Goal: Use online tool/utility: Utilize a website feature to perform a specific function

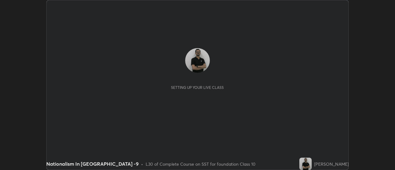
scroll to position [170, 395]
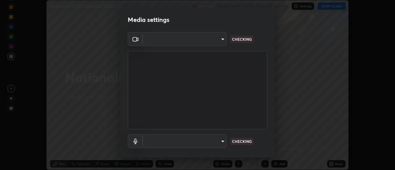
type input "b63bf8d4be001456b007e27562af51addf9deb8236f2337857bb01a3f85ddd7f"
type input "e93bc4946d5af65109397b081f52cda6ab7e1a9d5e5f26f71acc3cd36d6e997e"
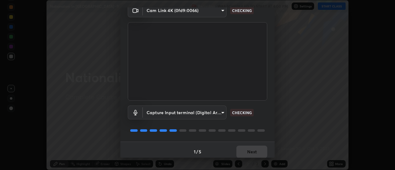
scroll to position [32, 0]
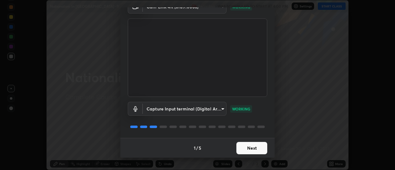
click at [255, 149] on button "Next" at bounding box center [251, 148] width 31 height 12
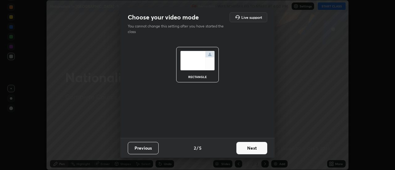
click at [253, 148] on button "Next" at bounding box center [251, 148] width 31 height 12
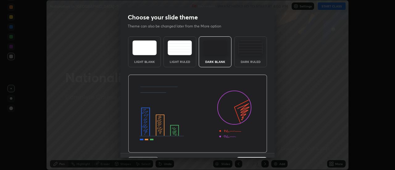
click at [252, 54] on img at bounding box center [250, 47] width 24 height 15
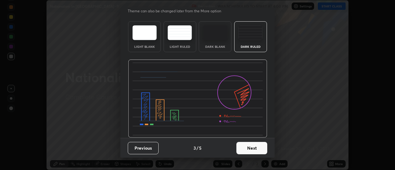
click at [253, 150] on button "Next" at bounding box center [251, 148] width 31 height 12
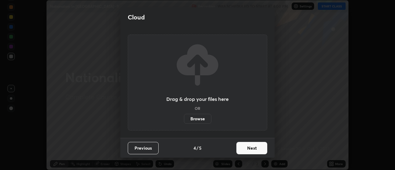
scroll to position [0, 0]
click at [243, 147] on button "Next" at bounding box center [251, 148] width 31 height 12
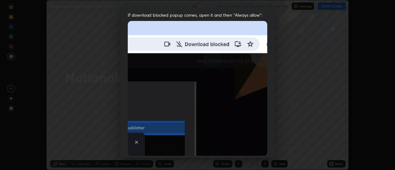
scroll to position [158, 0]
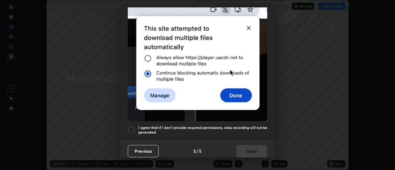
click at [133, 126] on div at bounding box center [131, 129] width 7 height 7
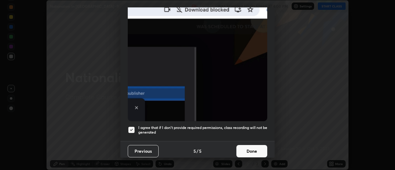
click at [256, 153] on button "Done" at bounding box center [251, 151] width 31 height 12
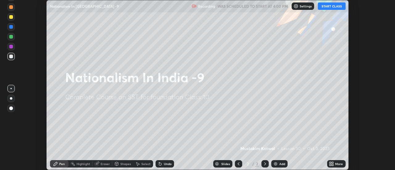
click at [333, 5] on button "START CLASS" at bounding box center [332, 5] width 28 height 7
click at [338, 163] on div "More" at bounding box center [339, 163] width 8 height 3
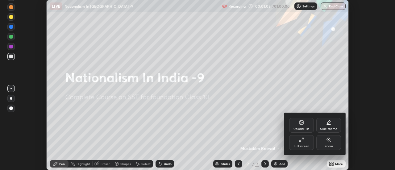
click at [302, 124] on icon at bounding box center [302, 123] width 4 height 4
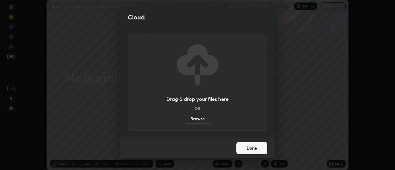
click at [200, 119] on label "Browse" at bounding box center [197, 119] width 27 height 10
click at [184, 119] on input "Browse" at bounding box center [184, 119] width 0 height 10
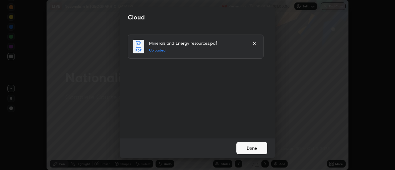
click at [260, 147] on button "Done" at bounding box center [251, 148] width 31 height 12
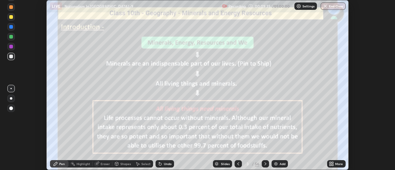
click at [265, 164] on icon at bounding box center [265, 163] width 5 height 5
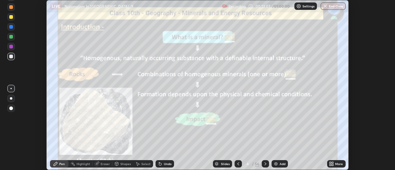
click at [265, 164] on icon at bounding box center [265, 163] width 5 height 5
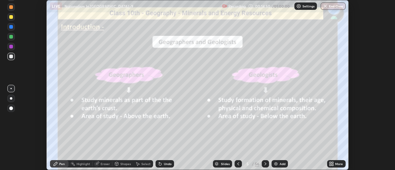
click at [265, 163] on icon at bounding box center [265, 163] width 5 height 5
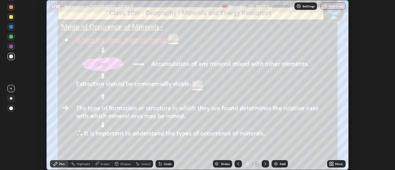
click at [264, 163] on icon at bounding box center [265, 163] width 5 height 5
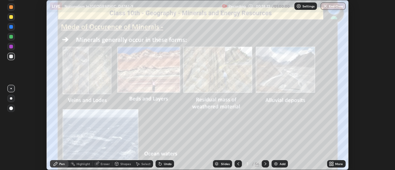
click at [266, 164] on icon at bounding box center [265, 163] width 2 height 3
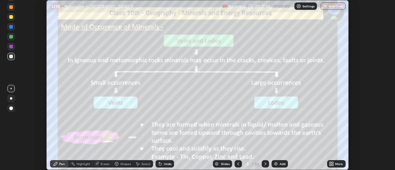
click at [186, 160] on div "Slides 8 / 56 Add" at bounding box center [250, 164] width 153 height 12
click at [182, 162] on div "Slides 8 / 56 Add" at bounding box center [250, 164] width 153 height 12
click at [197, 160] on div "Slides 8 / 56 Add" at bounding box center [250, 164] width 153 height 12
click at [218, 160] on div "Slides" at bounding box center [222, 163] width 19 height 7
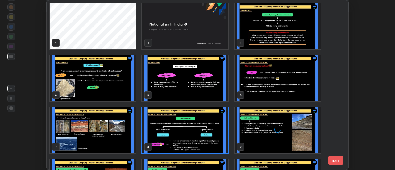
scroll to position [168, 298]
click at [254, 40] on img "grid" at bounding box center [278, 26] width 86 height 46
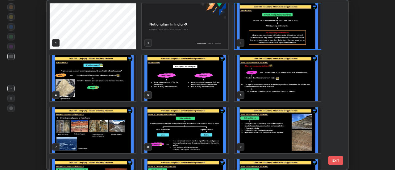
click at [198, 134] on img "grid" at bounding box center [185, 130] width 86 height 46
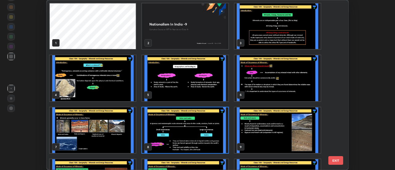
click at [170, 129] on img "grid" at bounding box center [185, 130] width 86 height 46
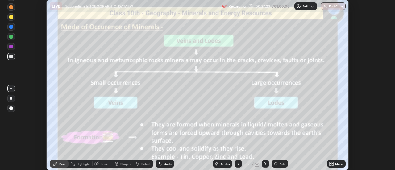
click at [171, 128] on img "grid" at bounding box center [185, 130] width 86 height 46
click at [198, 162] on div "Slides 8 / 56 Add" at bounding box center [250, 164] width 153 height 12
click at [265, 164] on icon at bounding box center [265, 163] width 5 height 5
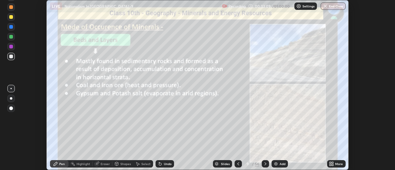
click at [264, 164] on icon at bounding box center [265, 163] width 5 height 5
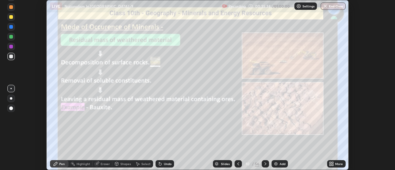
click at [264, 162] on icon at bounding box center [265, 163] width 2 height 3
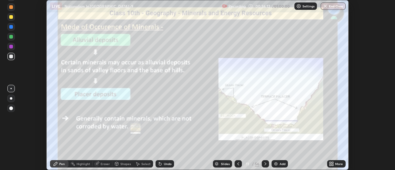
click at [265, 164] on icon at bounding box center [265, 163] width 5 height 5
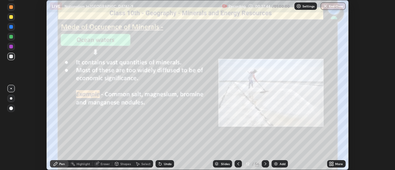
click at [265, 164] on icon at bounding box center [265, 163] width 5 height 5
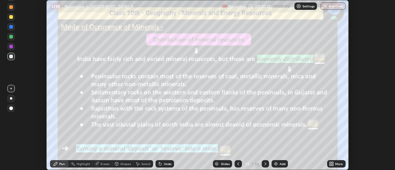
click at [9, 48] on div at bounding box center [11, 47] width 4 height 4
click at [265, 164] on icon at bounding box center [265, 163] width 5 height 5
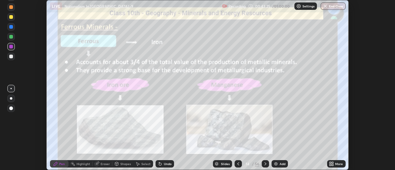
click at [267, 167] on div at bounding box center [265, 163] width 7 height 7
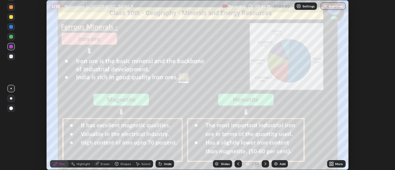
click at [268, 166] on div at bounding box center [265, 163] width 7 height 7
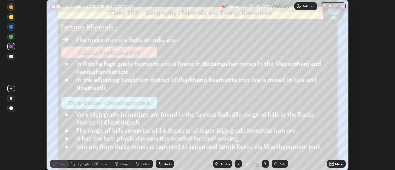
click at [265, 164] on icon at bounding box center [265, 163] width 5 height 5
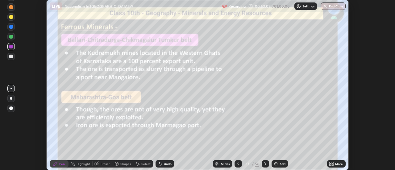
click at [264, 161] on icon at bounding box center [265, 163] width 5 height 5
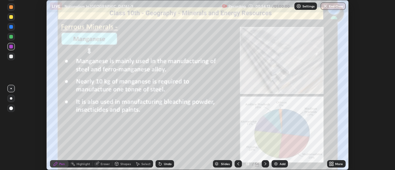
click at [334, 4] on button "End Class" at bounding box center [333, 5] width 25 height 7
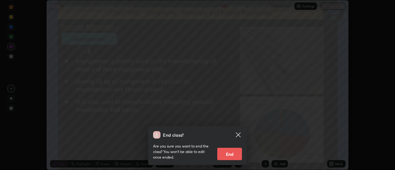
click at [232, 153] on button "End" at bounding box center [229, 154] width 25 height 12
